Goal: Find specific page/section: Find specific page/section

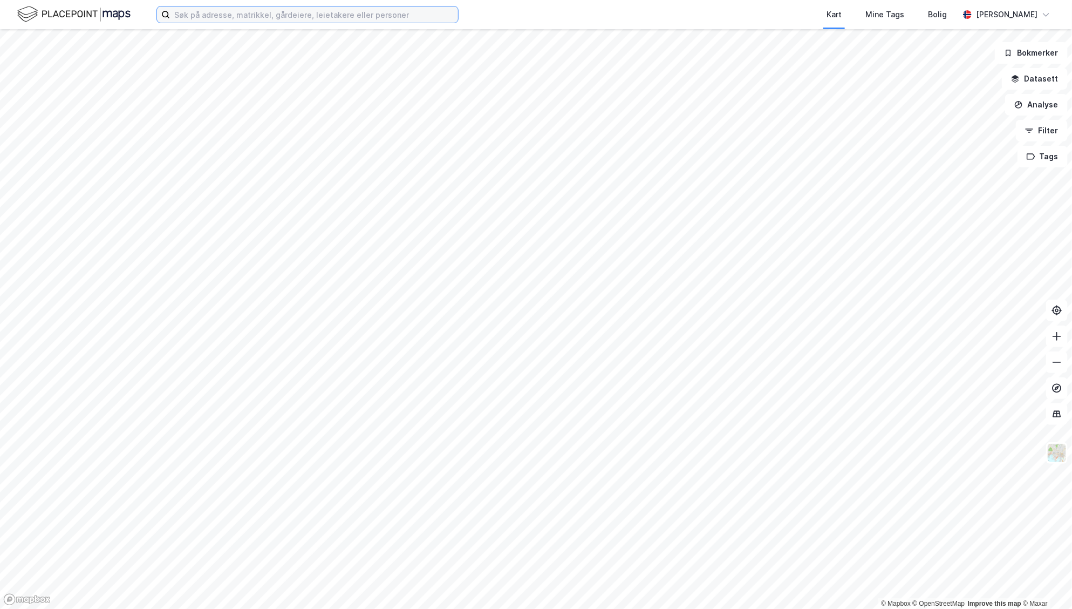
click at [270, 15] on input at bounding box center [314, 14] width 288 height 16
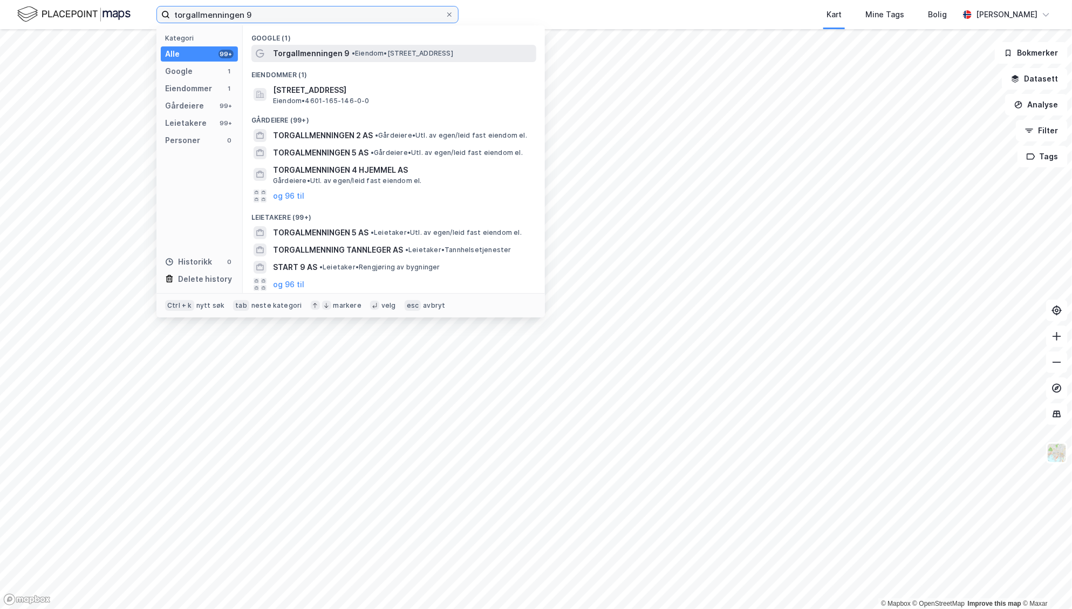
type input "torgallmenningen 9"
click at [333, 57] on span "Torgallmenningen 9" at bounding box center [311, 53] width 77 height 13
